Goal: Task Accomplishment & Management: Manage account settings

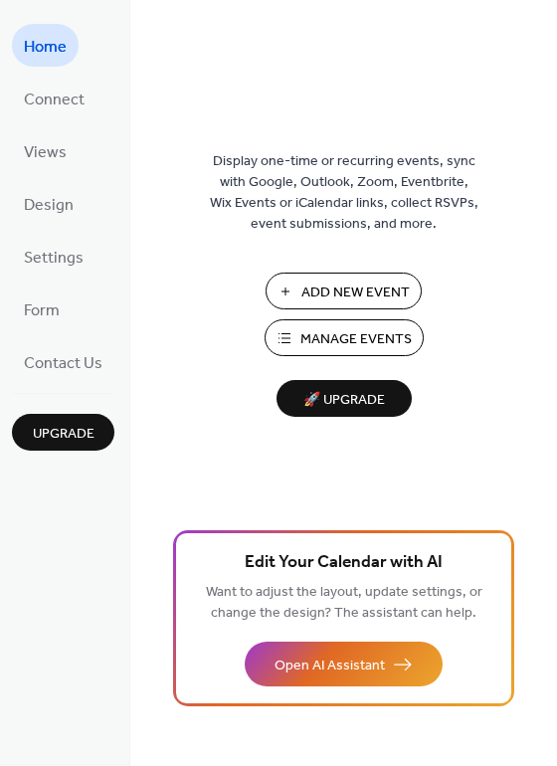
click at [367, 334] on span "Manage Events" at bounding box center [355, 339] width 111 height 21
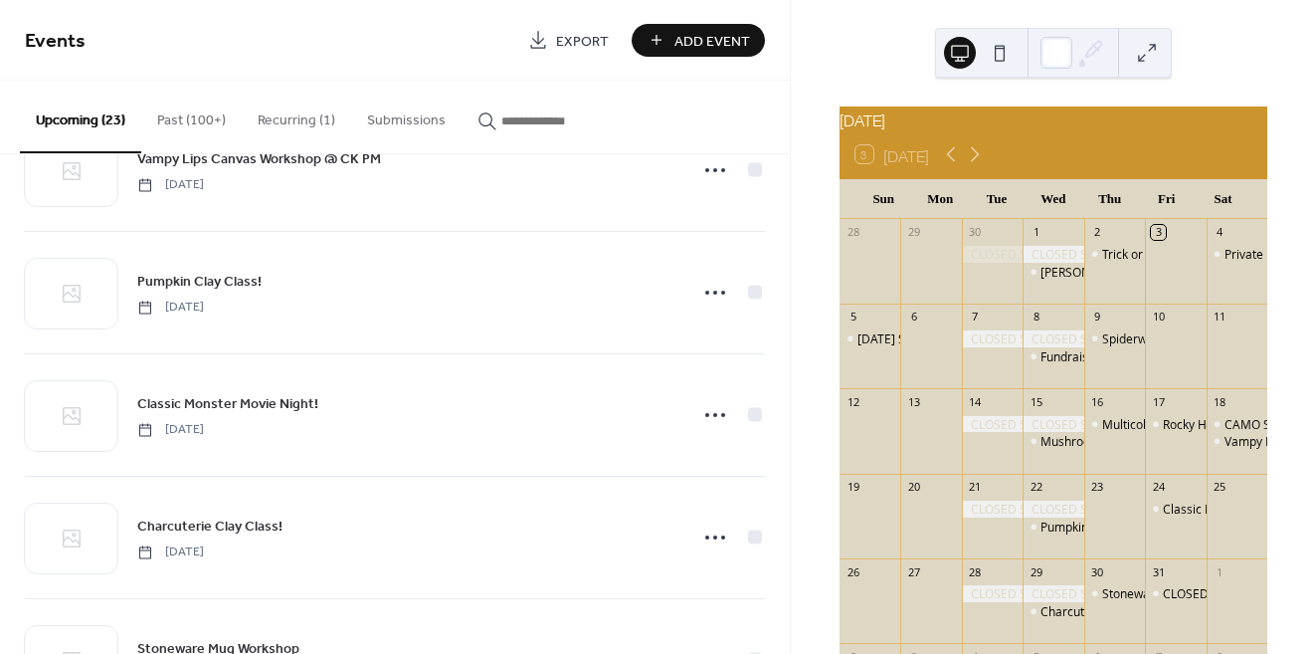
scroll to position [1064, 0]
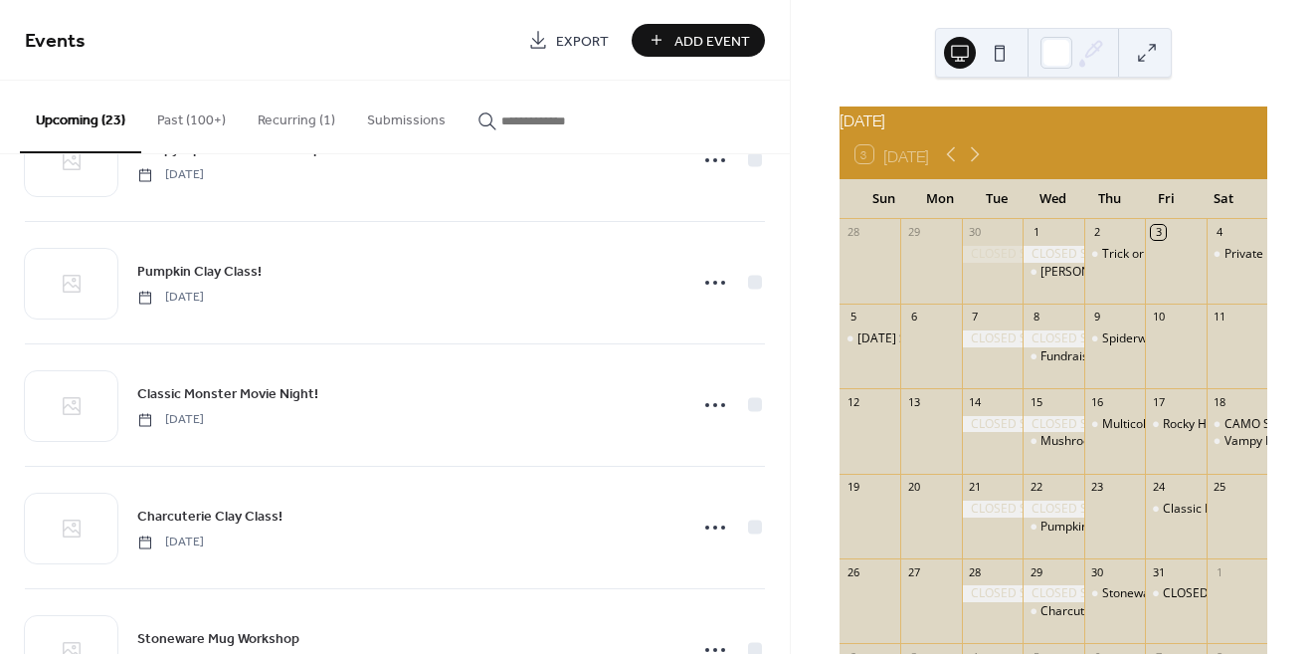
click at [300, 123] on button "Recurring (1)" at bounding box center [296, 116] width 109 height 71
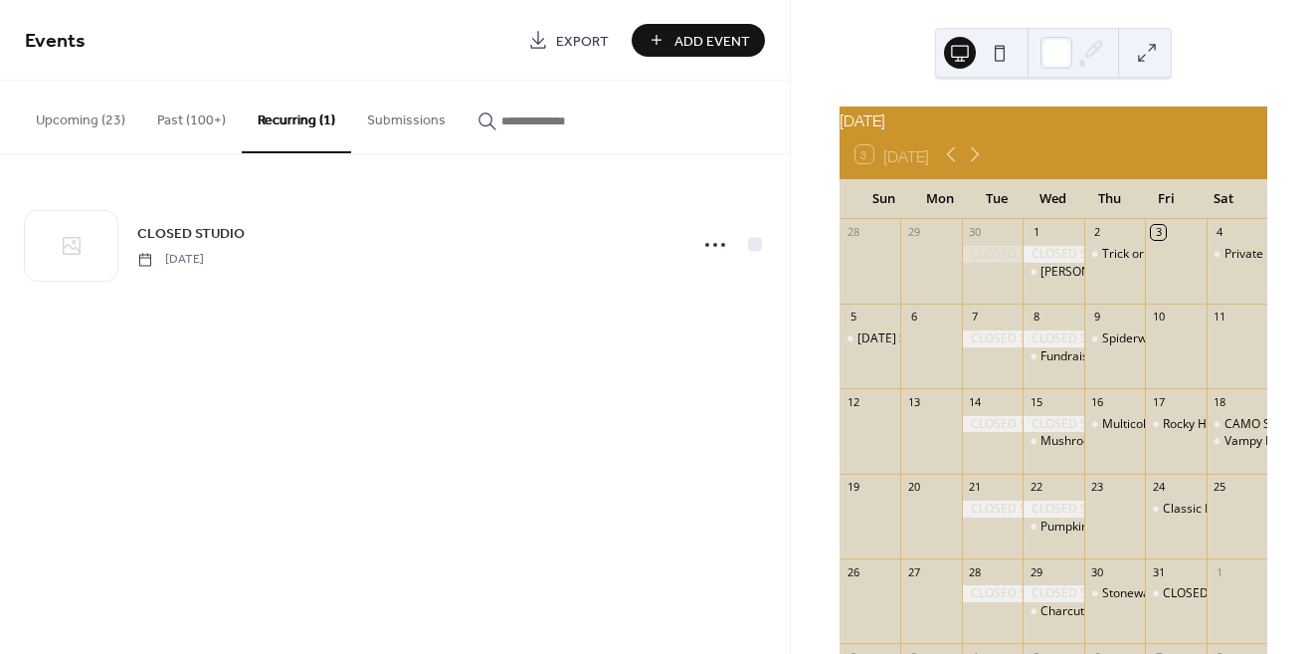
click at [227, 131] on button "Past (100+)" at bounding box center [191, 116] width 100 height 71
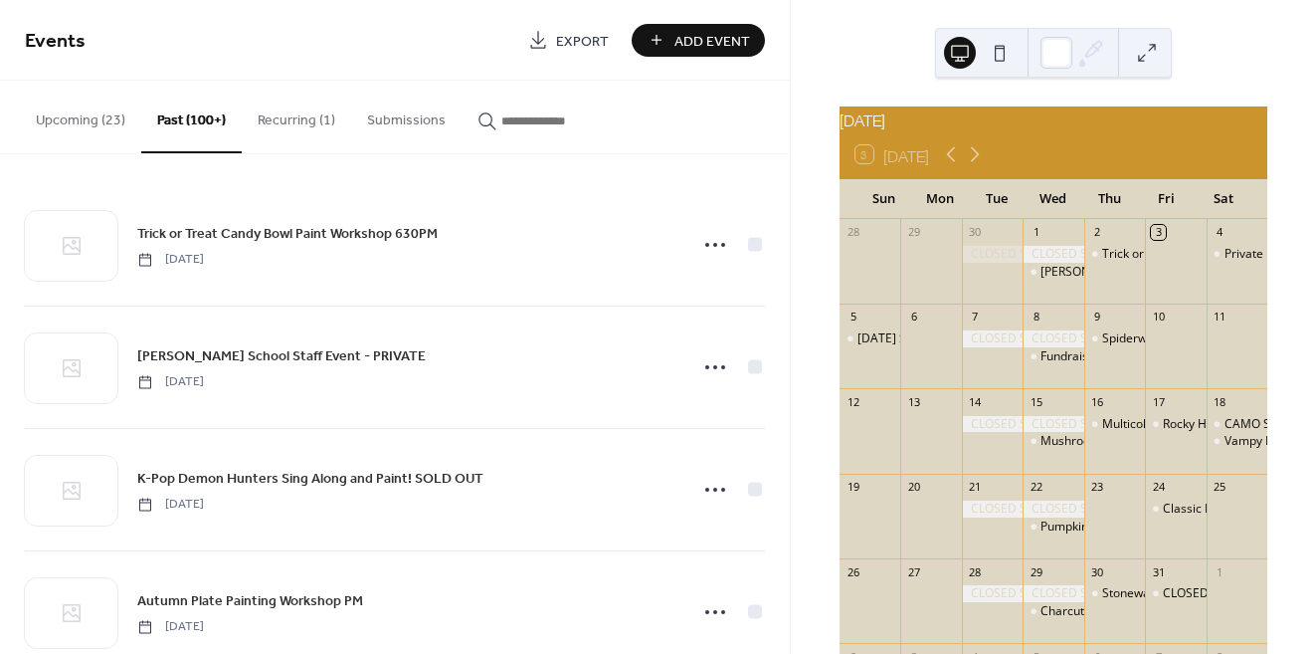
click at [114, 118] on button "Upcoming (23)" at bounding box center [80, 116] width 121 height 71
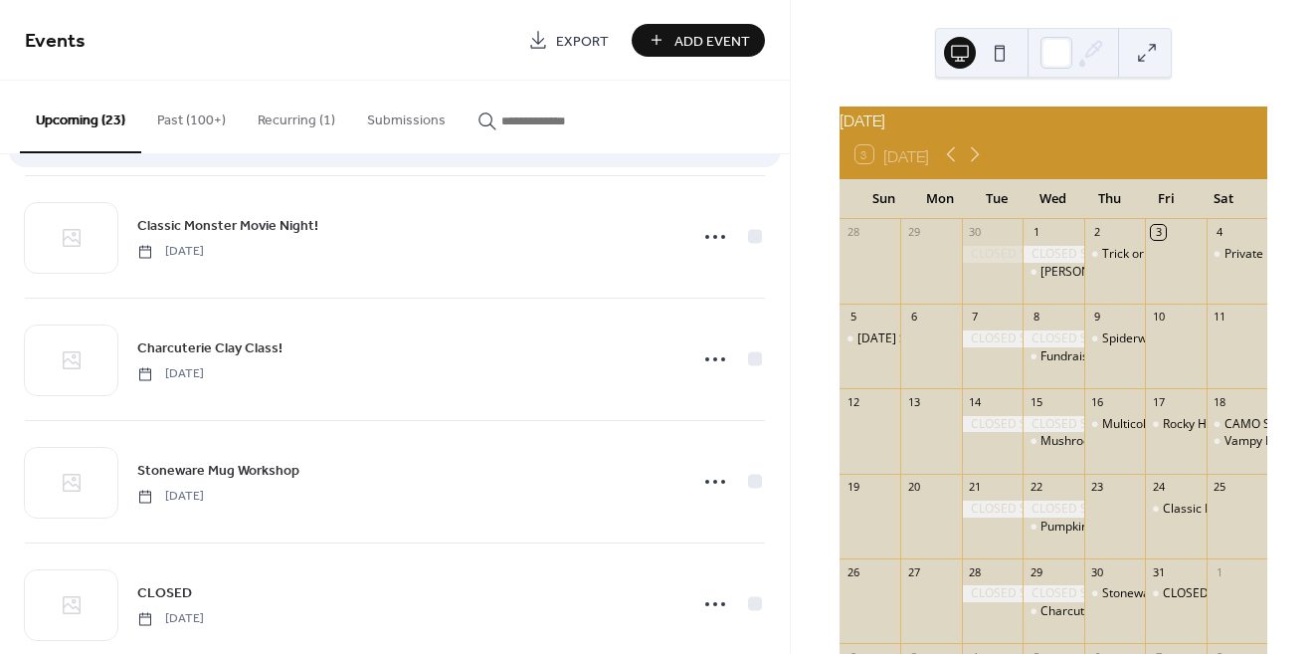
scroll to position [1297, 0]
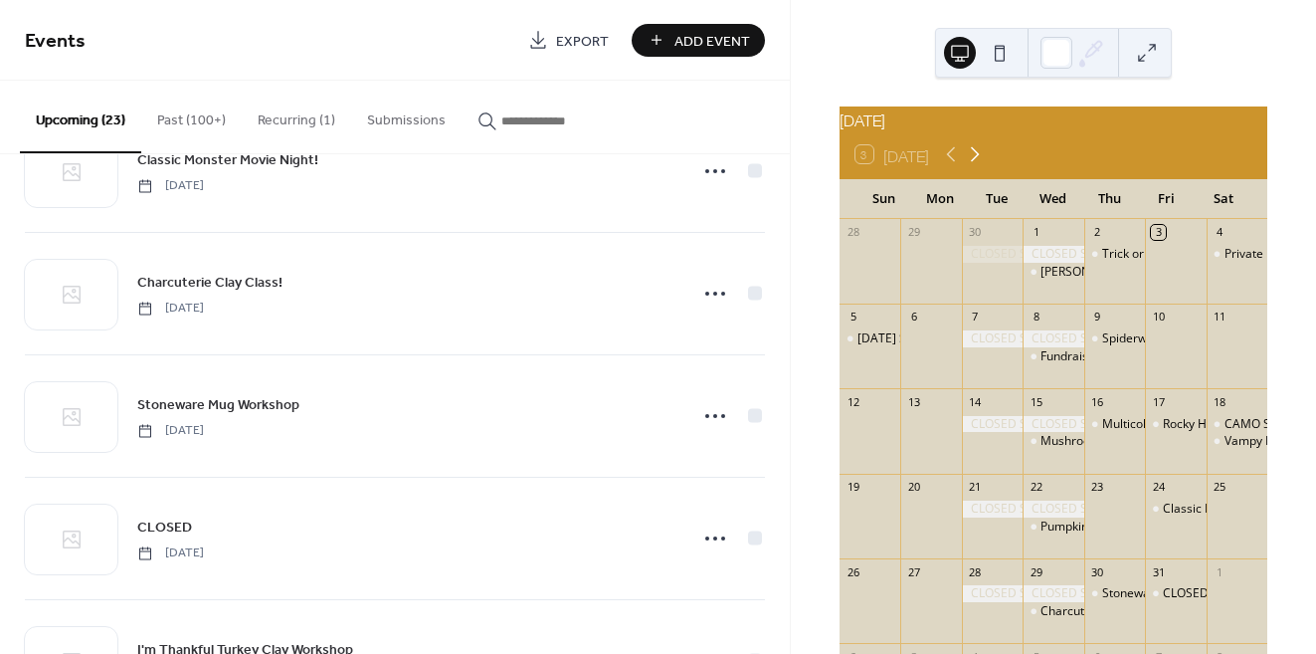
click at [978, 164] on icon at bounding box center [975, 154] width 24 height 24
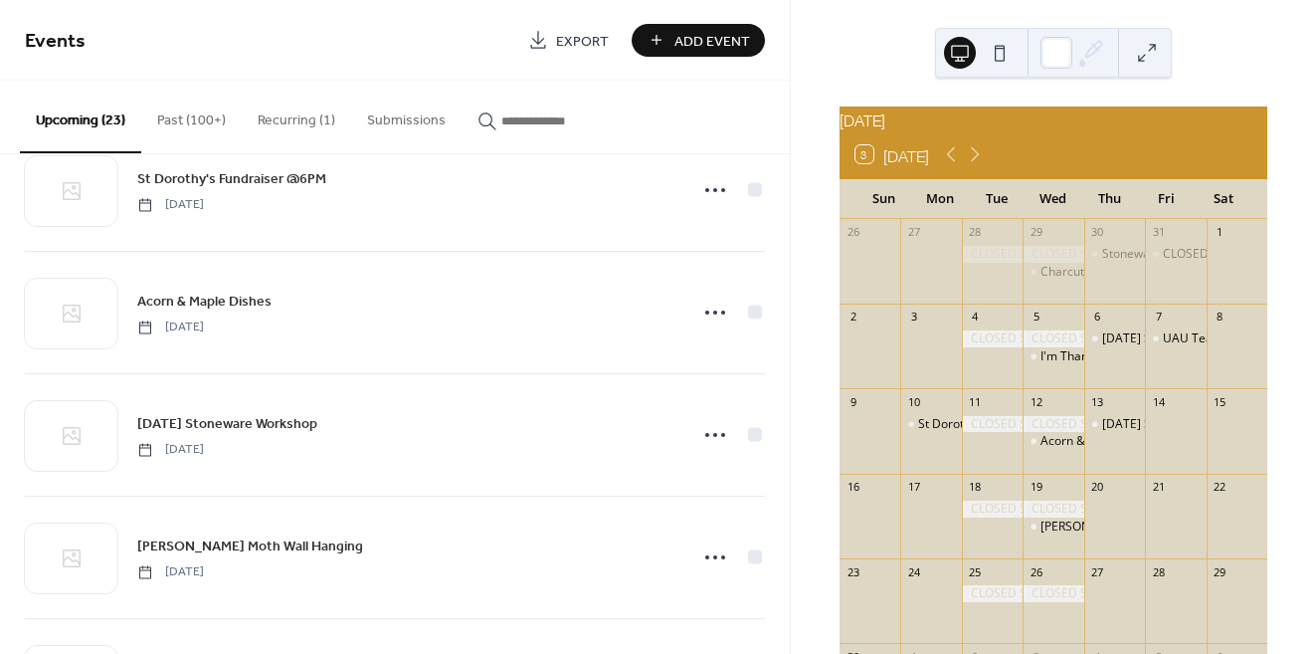
scroll to position [2165, 0]
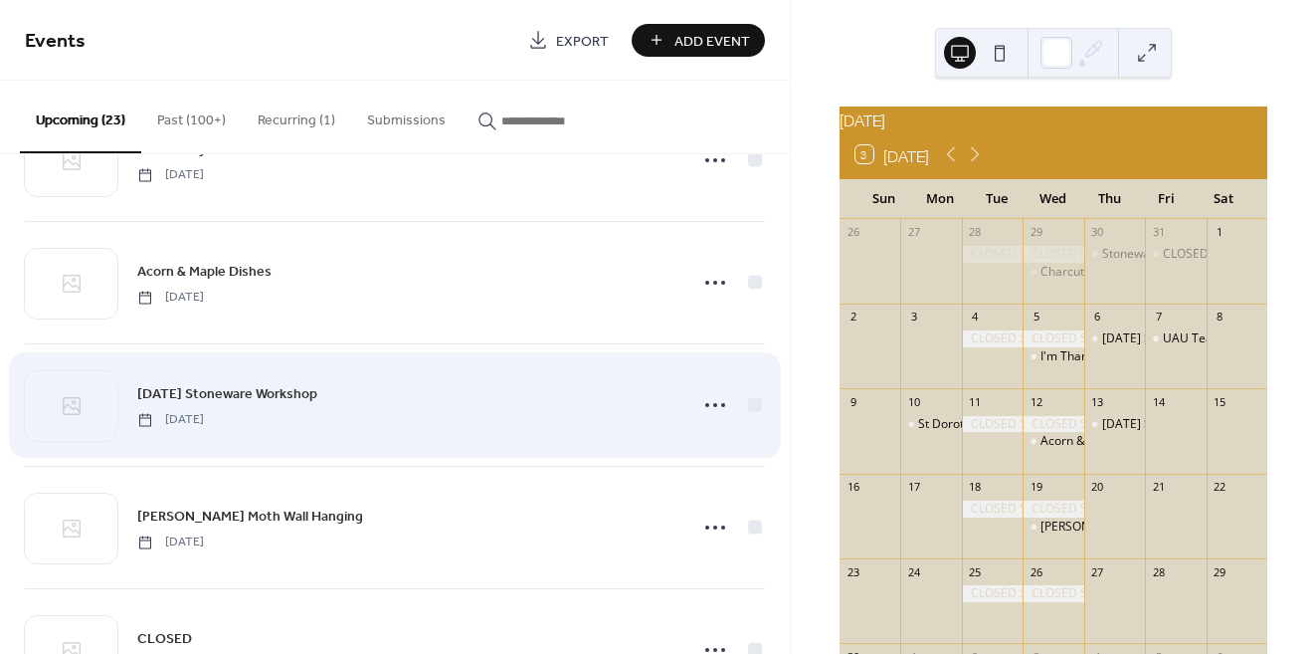
click at [314, 393] on span "Thanksgiving Stoneware Workshop" at bounding box center [227, 394] width 180 height 21
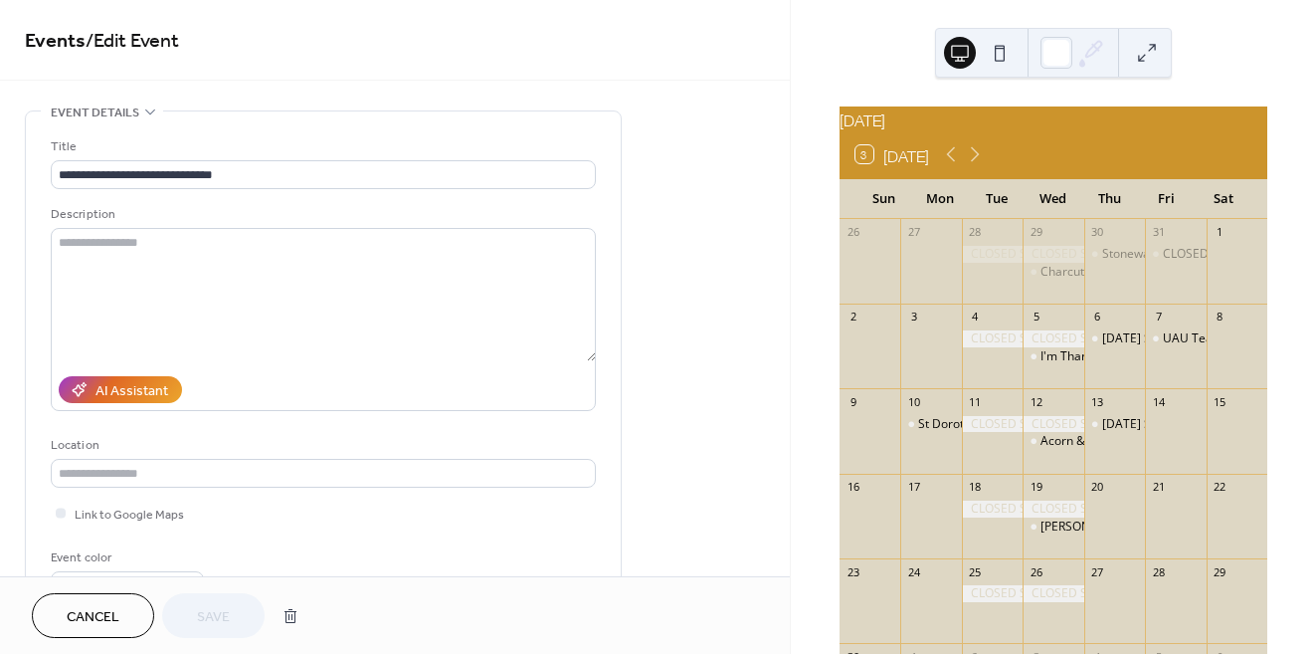
click at [85, 594] on button "Cancel" at bounding box center [93, 615] width 122 height 45
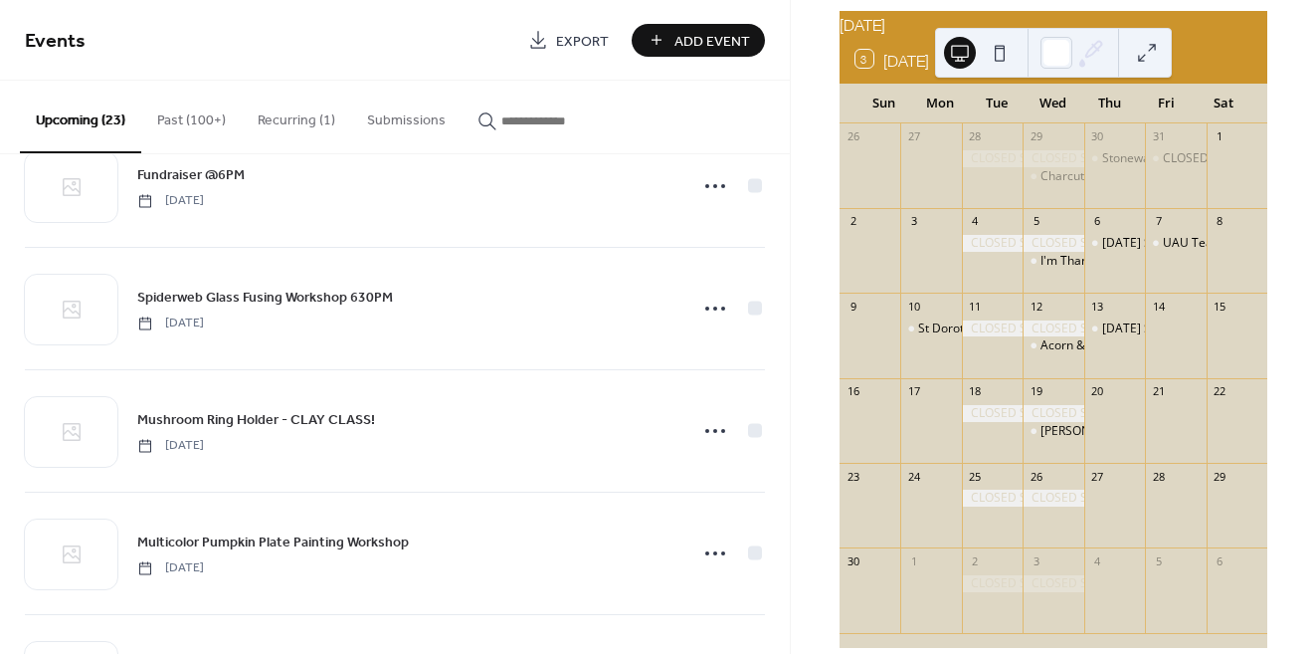
scroll to position [113, 0]
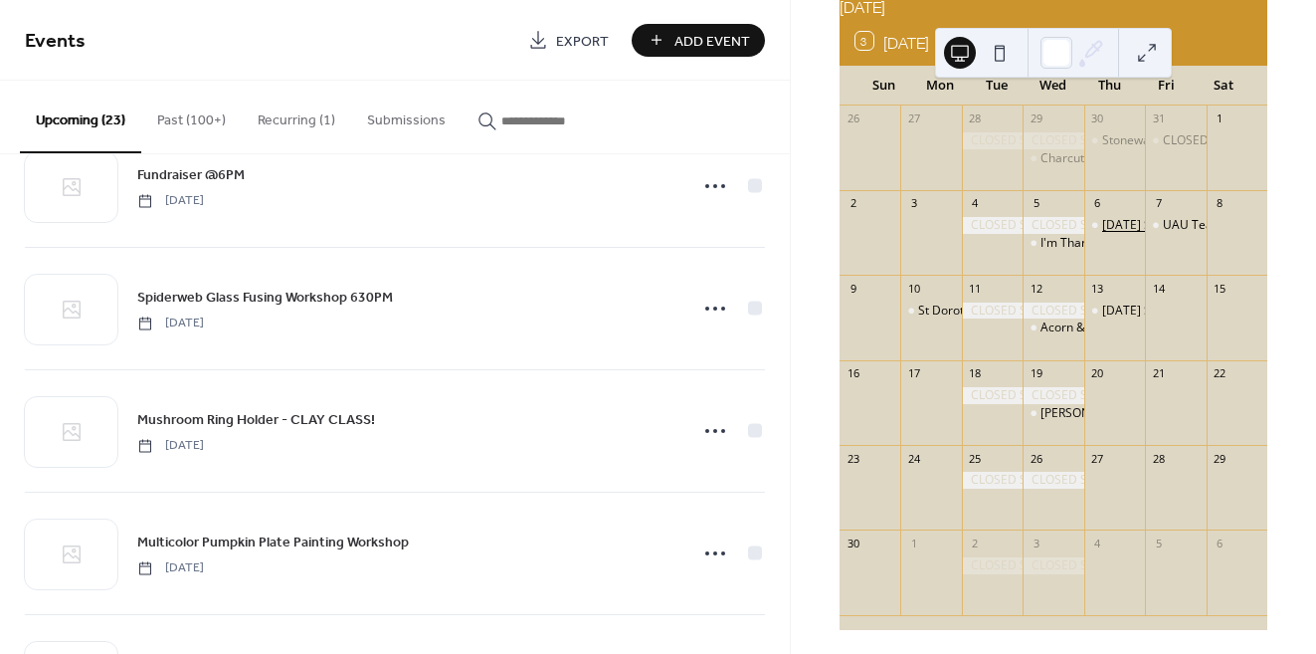
click at [1118, 234] on div "Thanksgiving Stoneware Workshop" at bounding box center [1182, 225] width 160 height 17
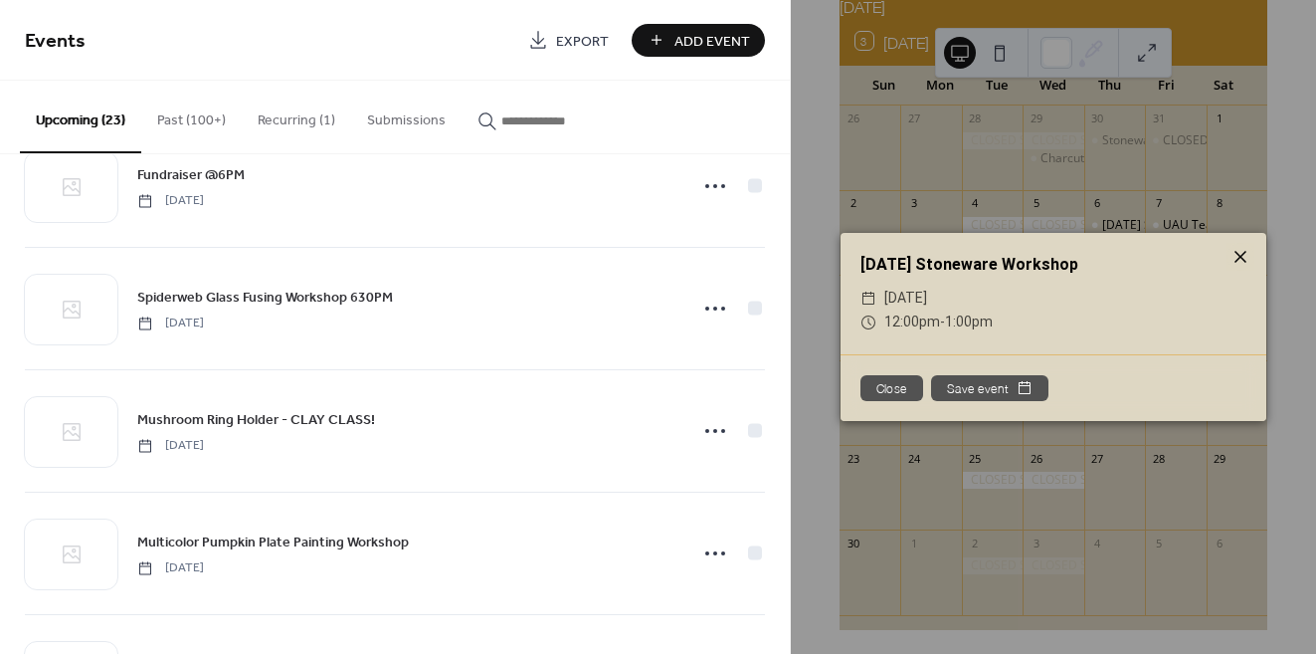
click at [1235, 261] on icon at bounding box center [1241, 257] width 24 height 24
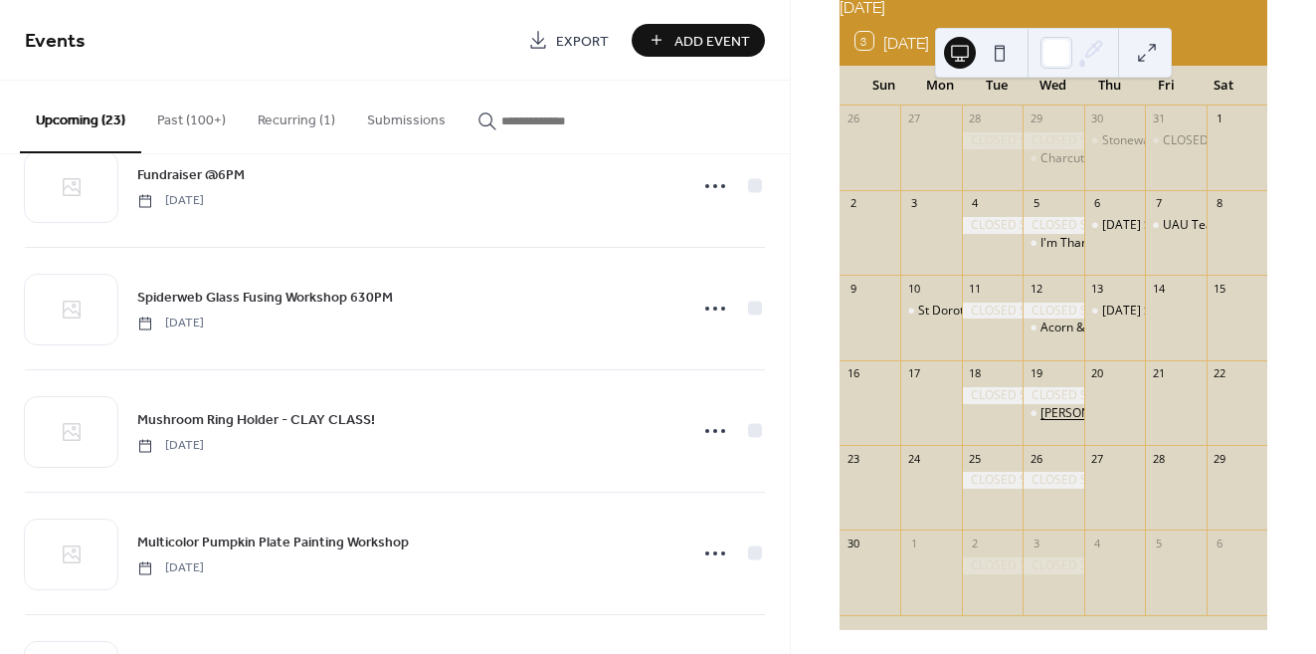
click at [1053, 422] on div "Luna Moth Wall Hanging" at bounding box center [1142, 413] width 202 height 17
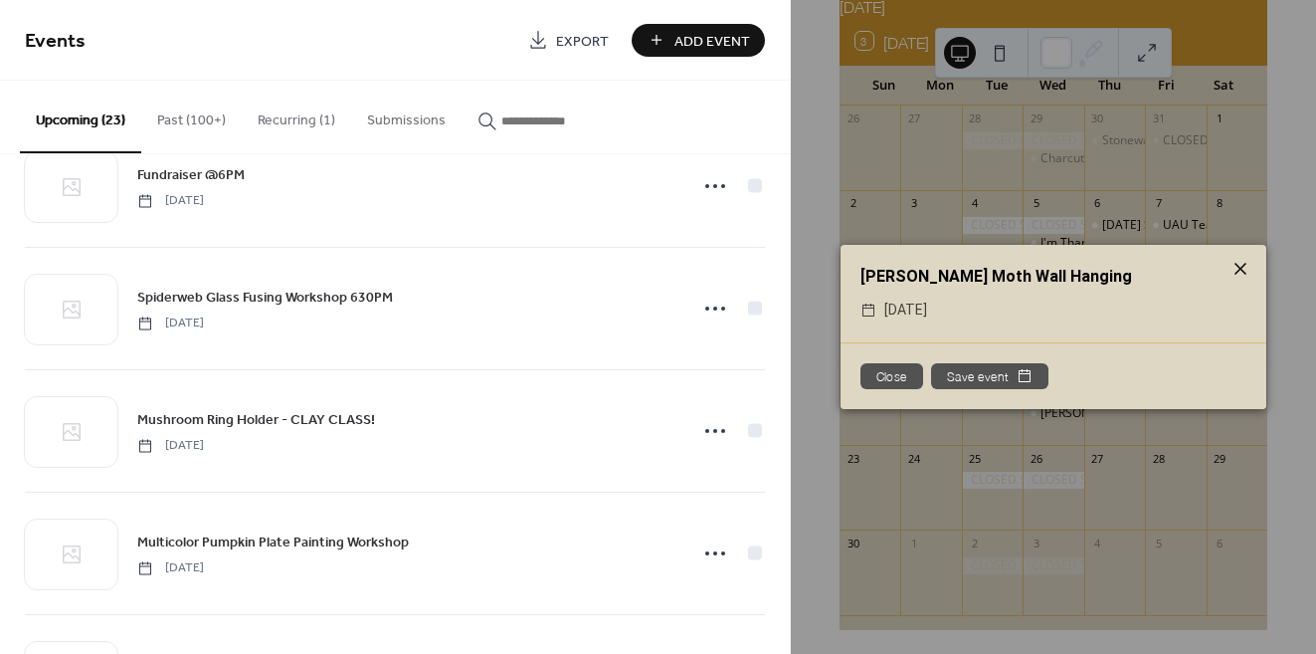
click at [1241, 266] on icon at bounding box center [1241, 269] width 24 height 24
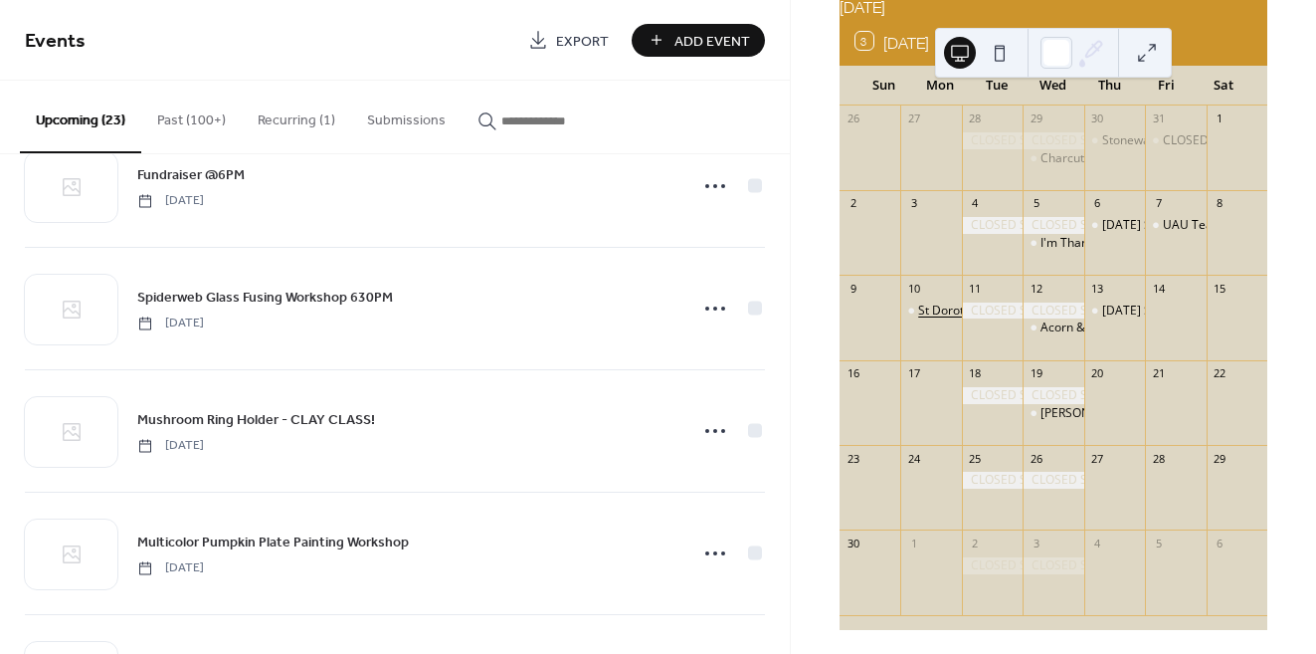
click at [948, 319] on div "St Dorothy's Fundraiser @6PM" at bounding box center [1002, 310] width 169 height 17
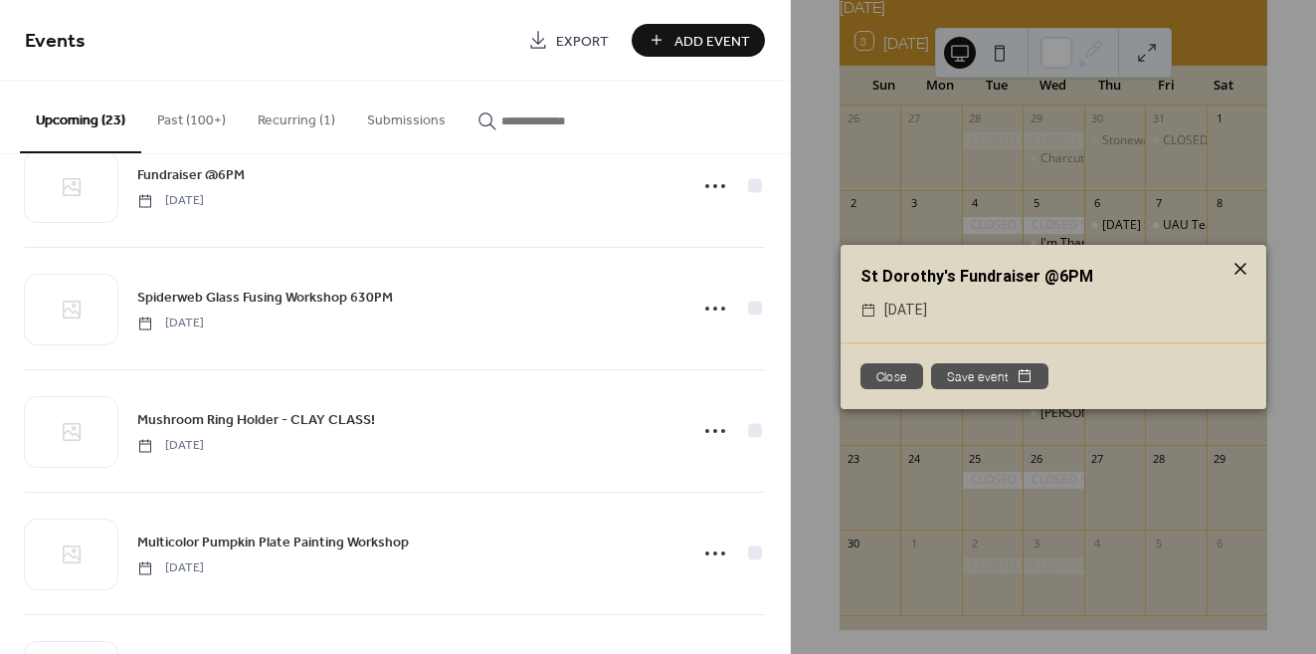
click at [1233, 273] on icon at bounding box center [1241, 269] width 24 height 24
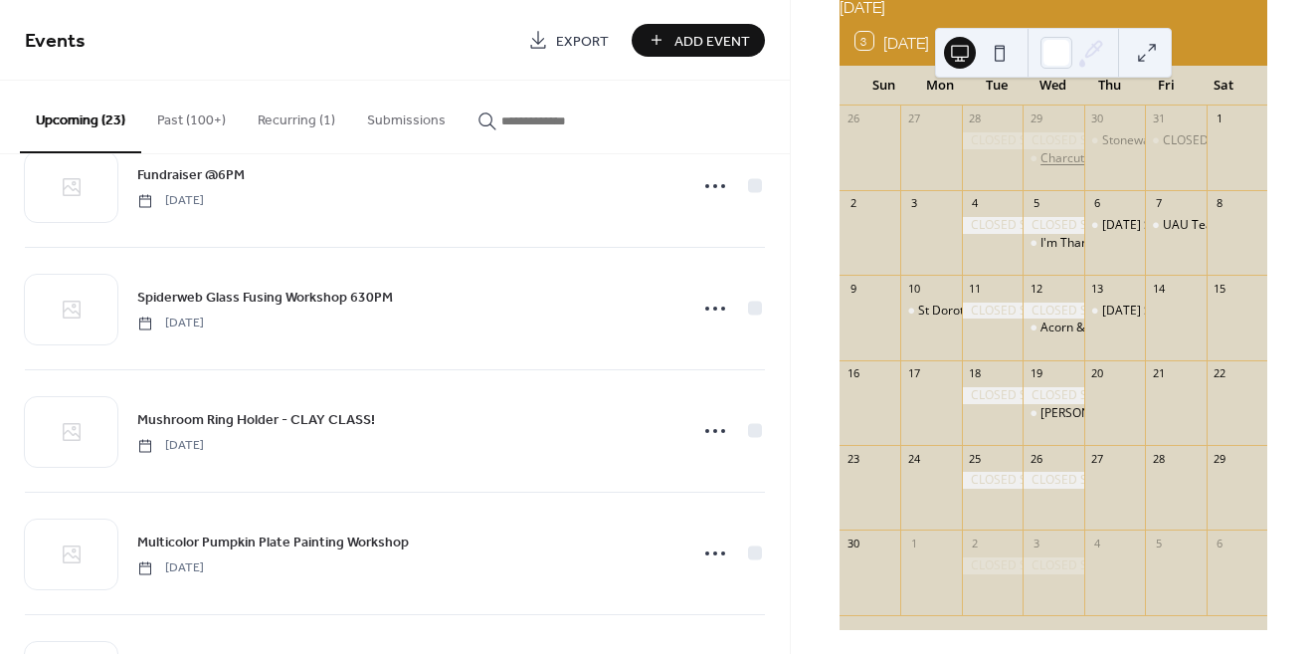
click at [1050, 167] on div "Charcuterie Clay Class!" at bounding box center [1105, 158] width 128 height 17
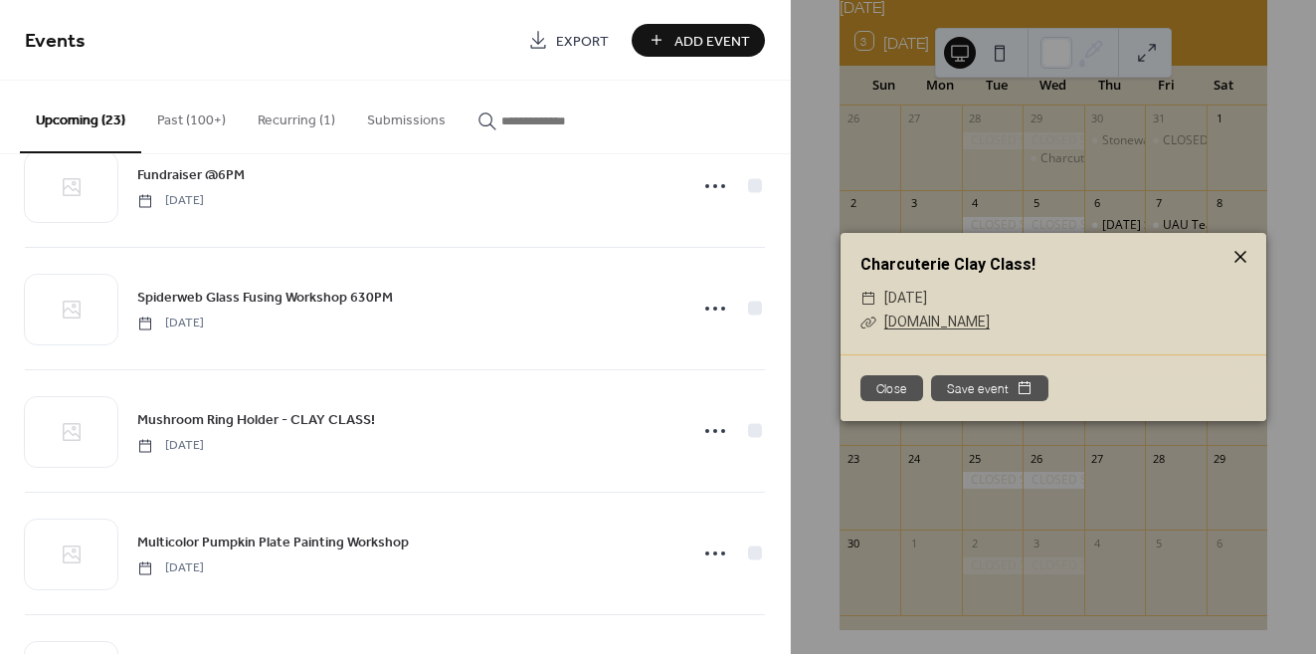
click at [1242, 265] on icon at bounding box center [1241, 257] width 24 height 24
